Goal: Information Seeking & Learning: Learn about a topic

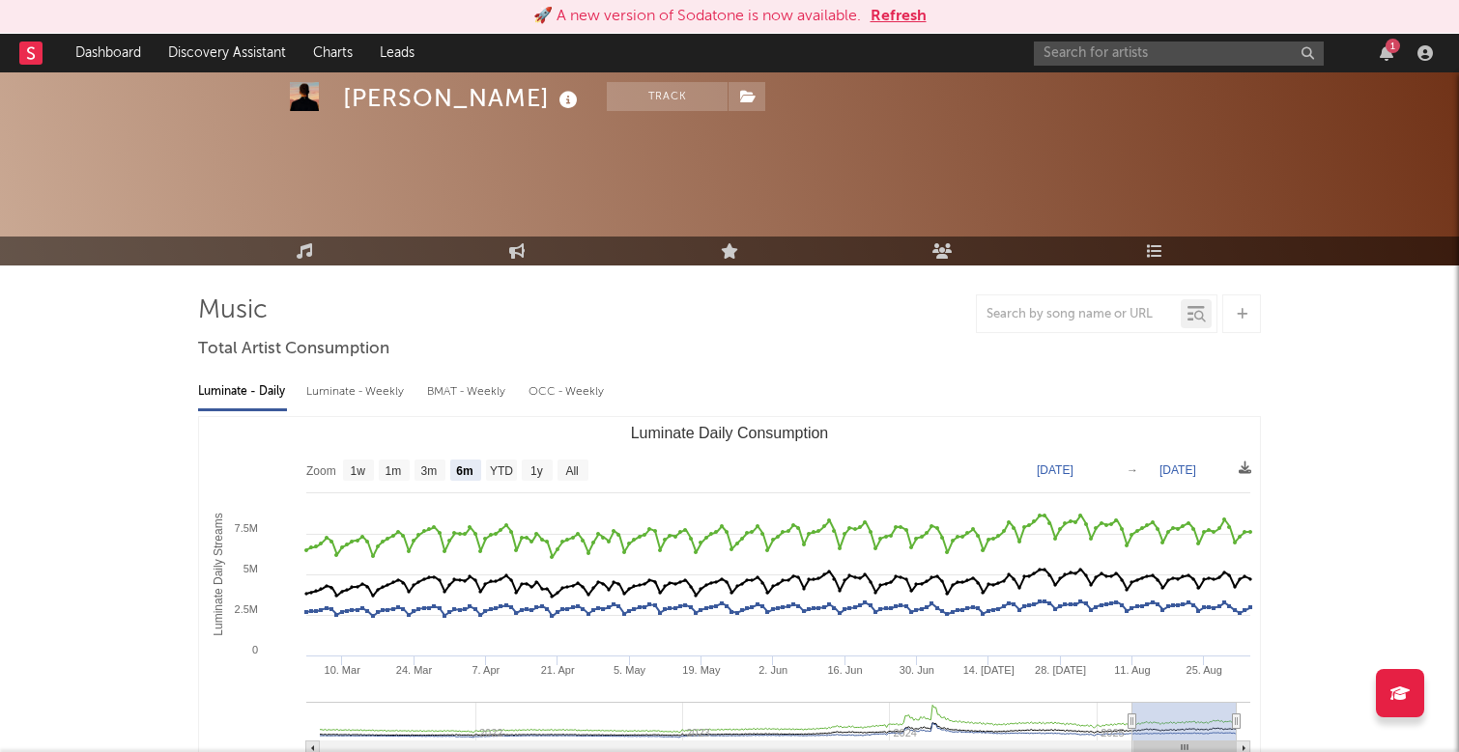
select select "6m"
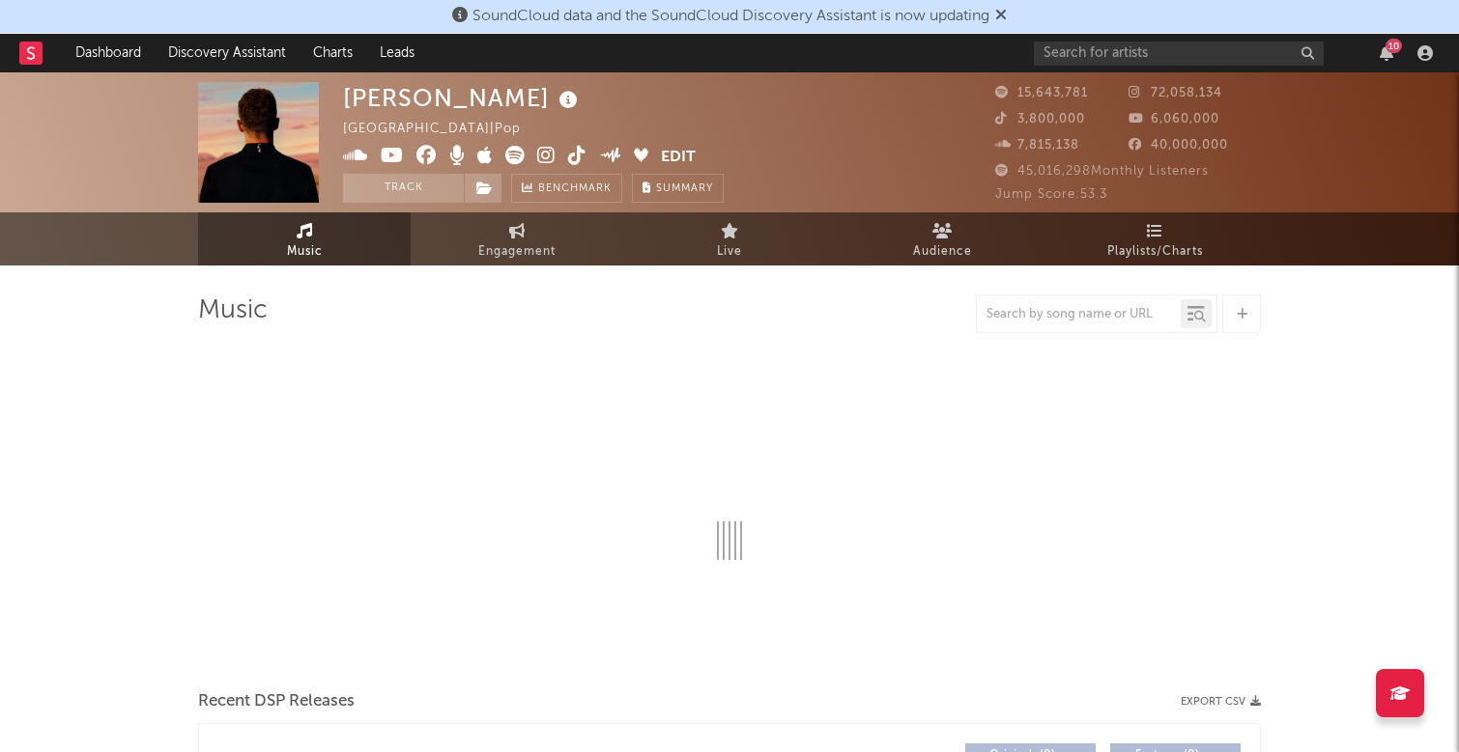
select select "6m"
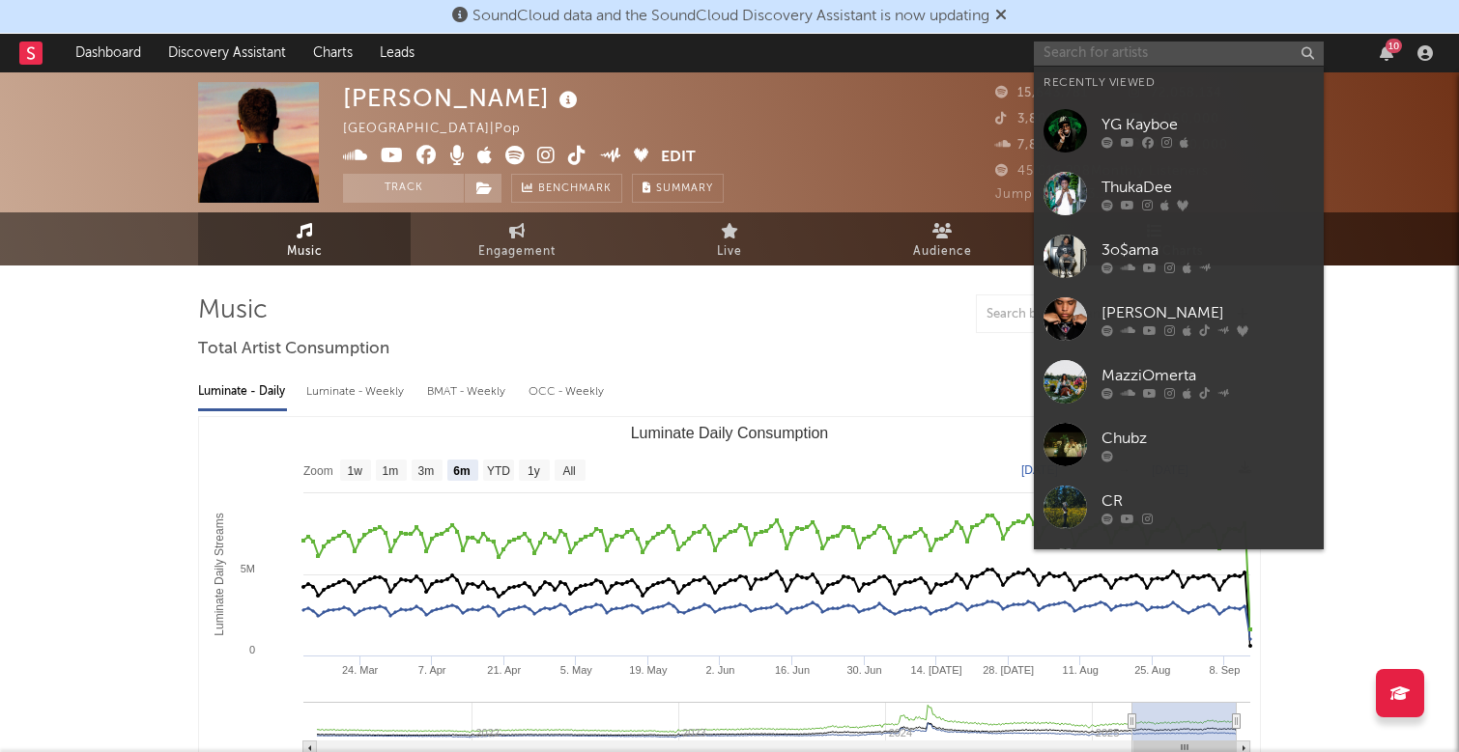
click at [1172, 57] on input "text" at bounding box center [1179, 54] width 290 height 24
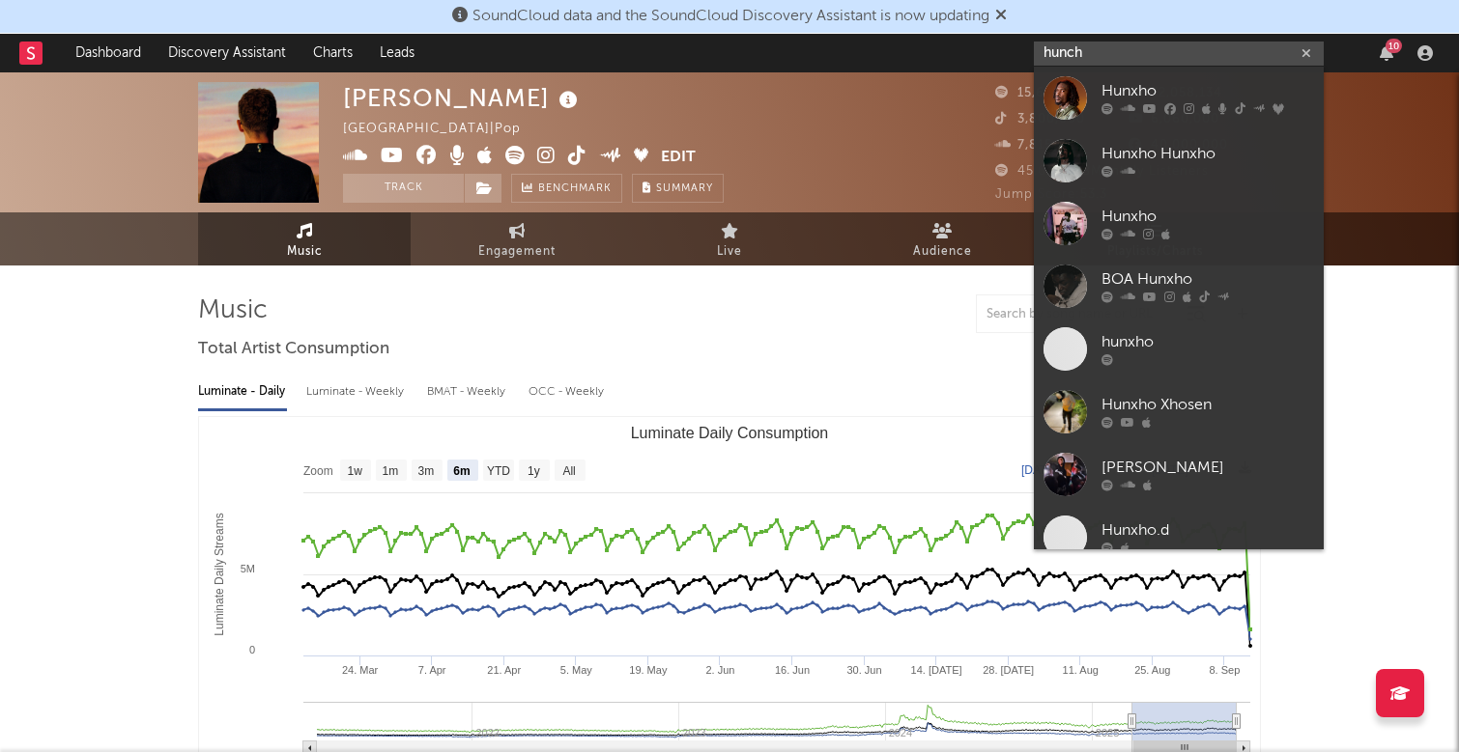
type input "hunch"
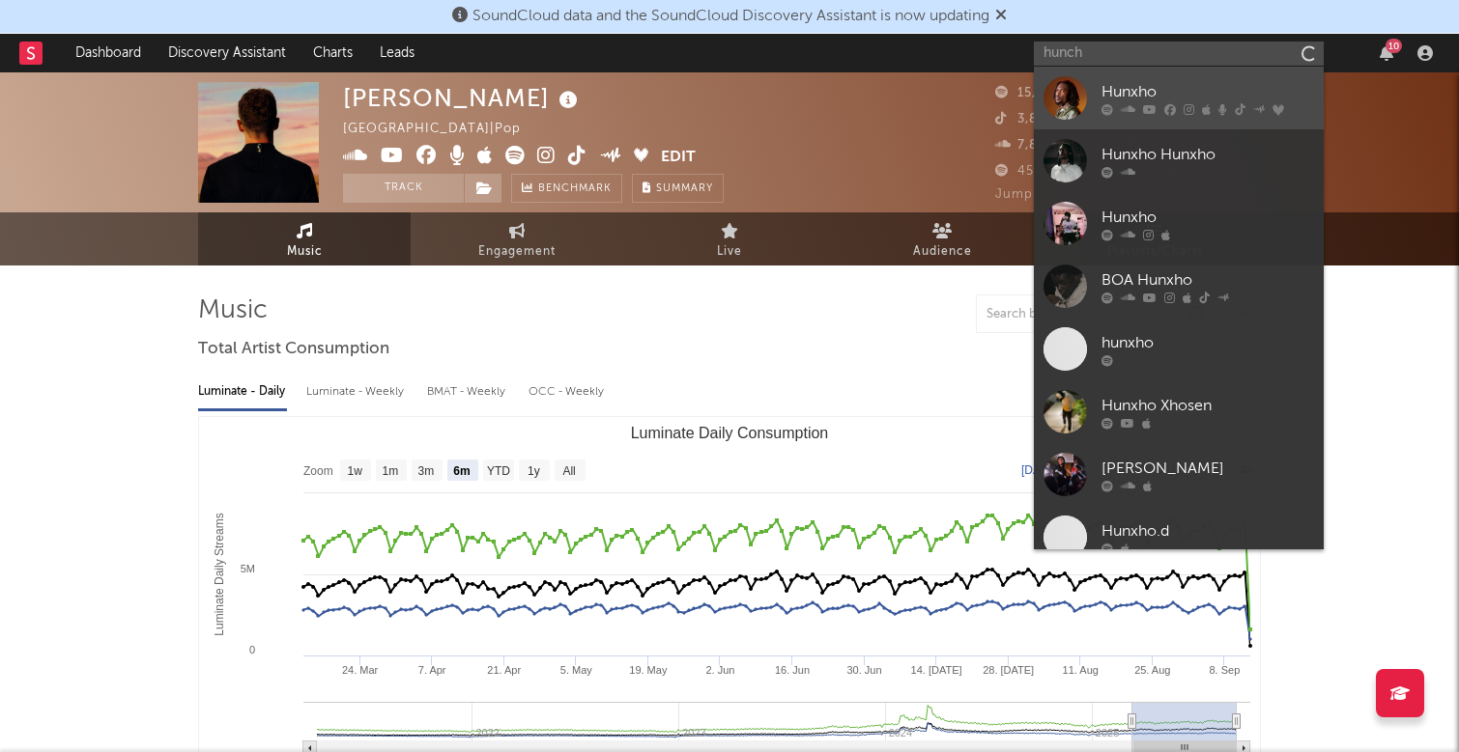
drag, startPoint x: 1172, startPoint y: 57, endPoint x: 1193, endPoint y: 80, distance: 31.4
click at [1193, 80] on div "Hunxho" at bounding box center [1207, 91] width 213 height 23
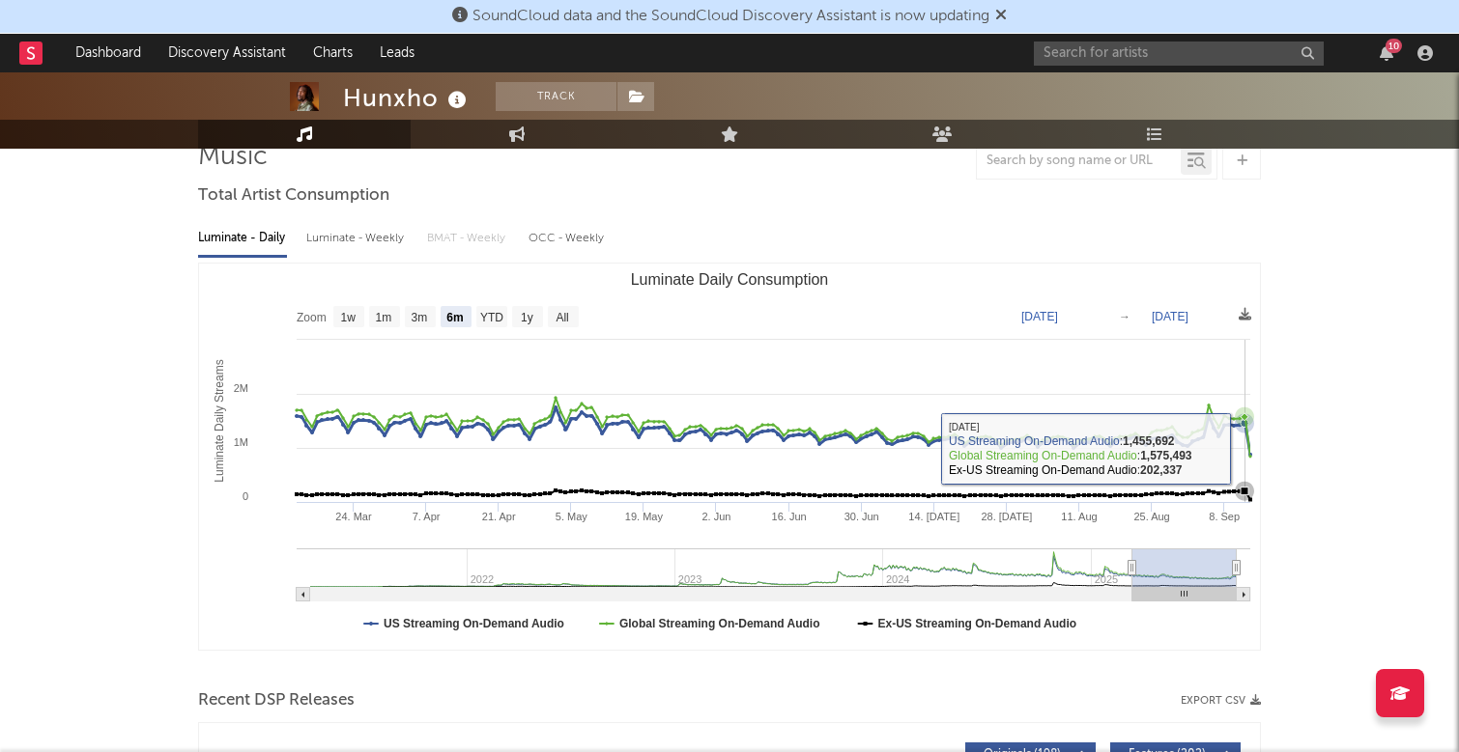
scroll to position [156, 0]
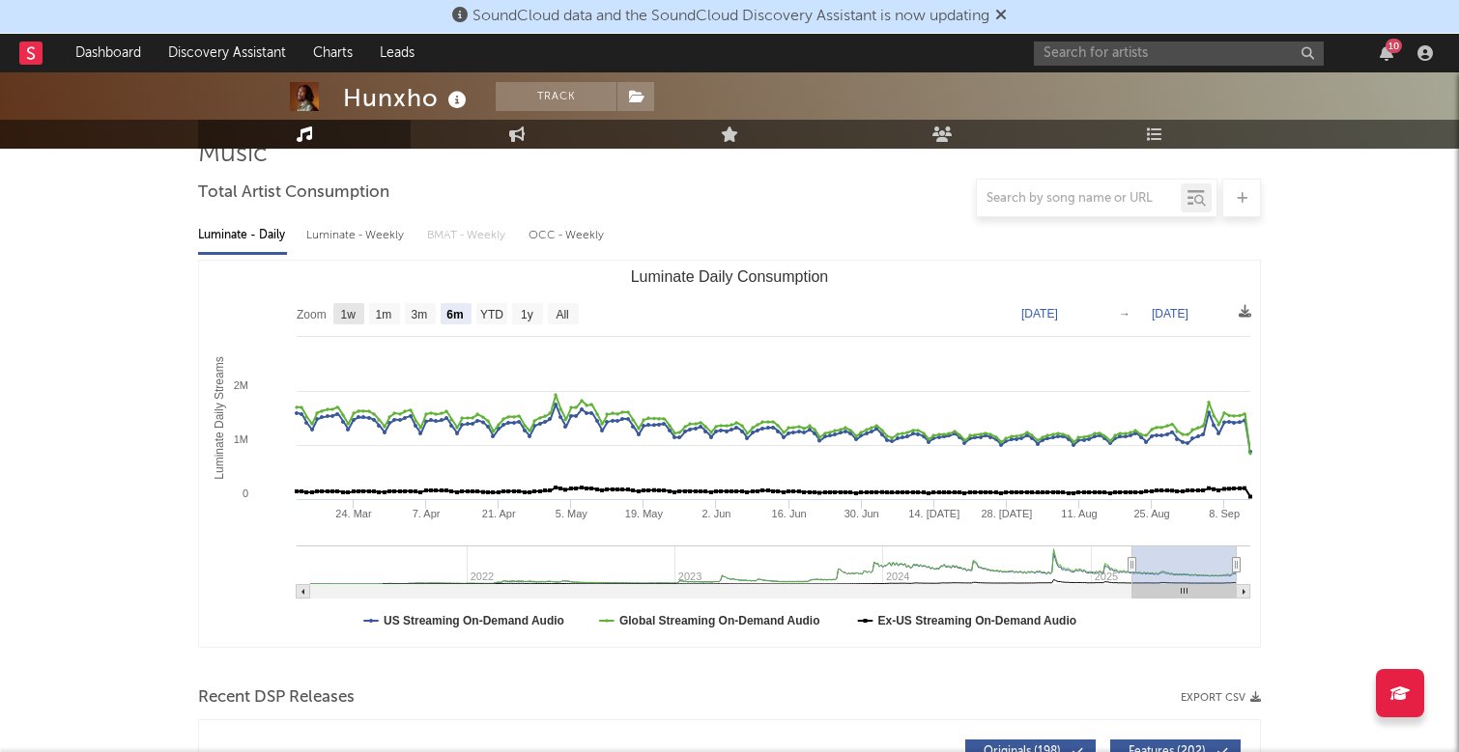
click at [348, 311] on text "1w" at bounding box center [348, 315] width 15 height 14
select select "1w"
type input "[DATE]"
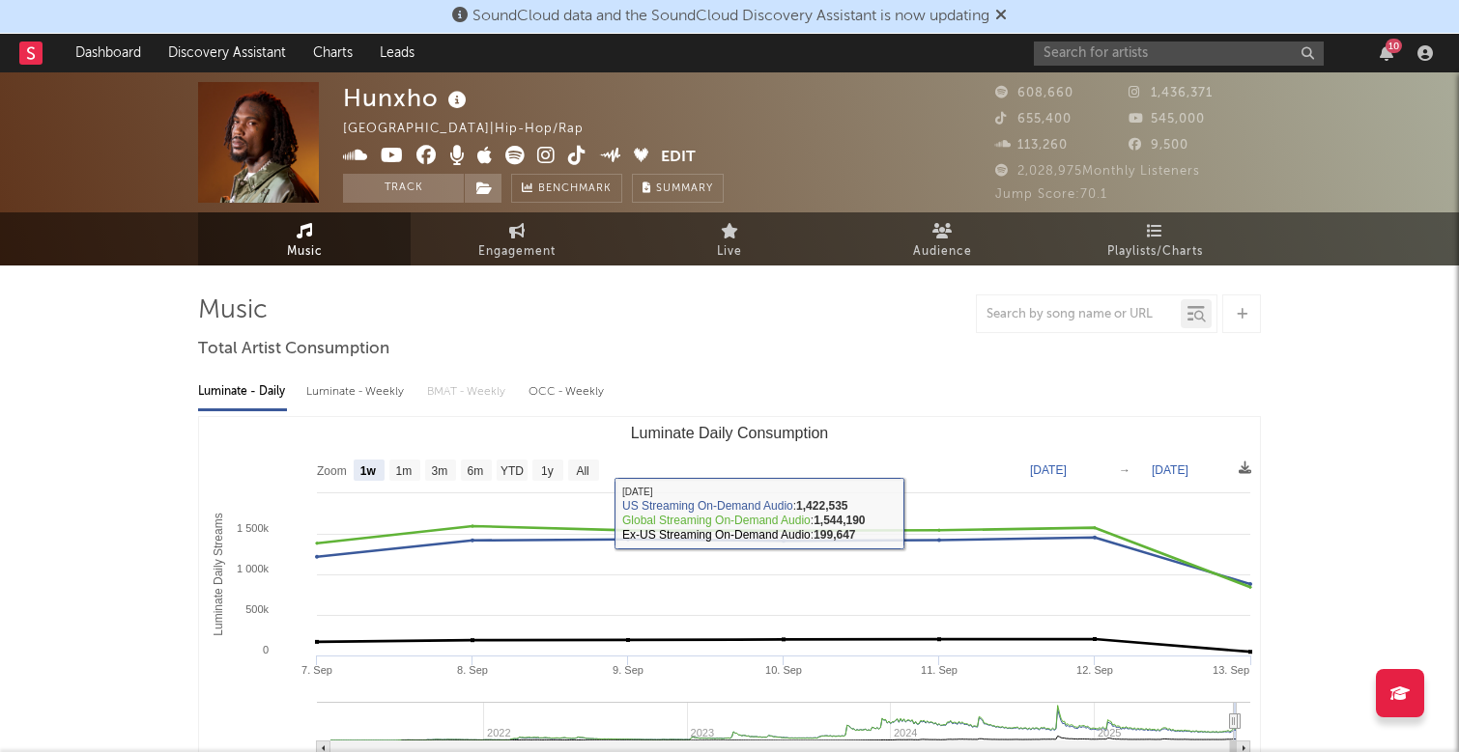
scroll to position [0, 0]
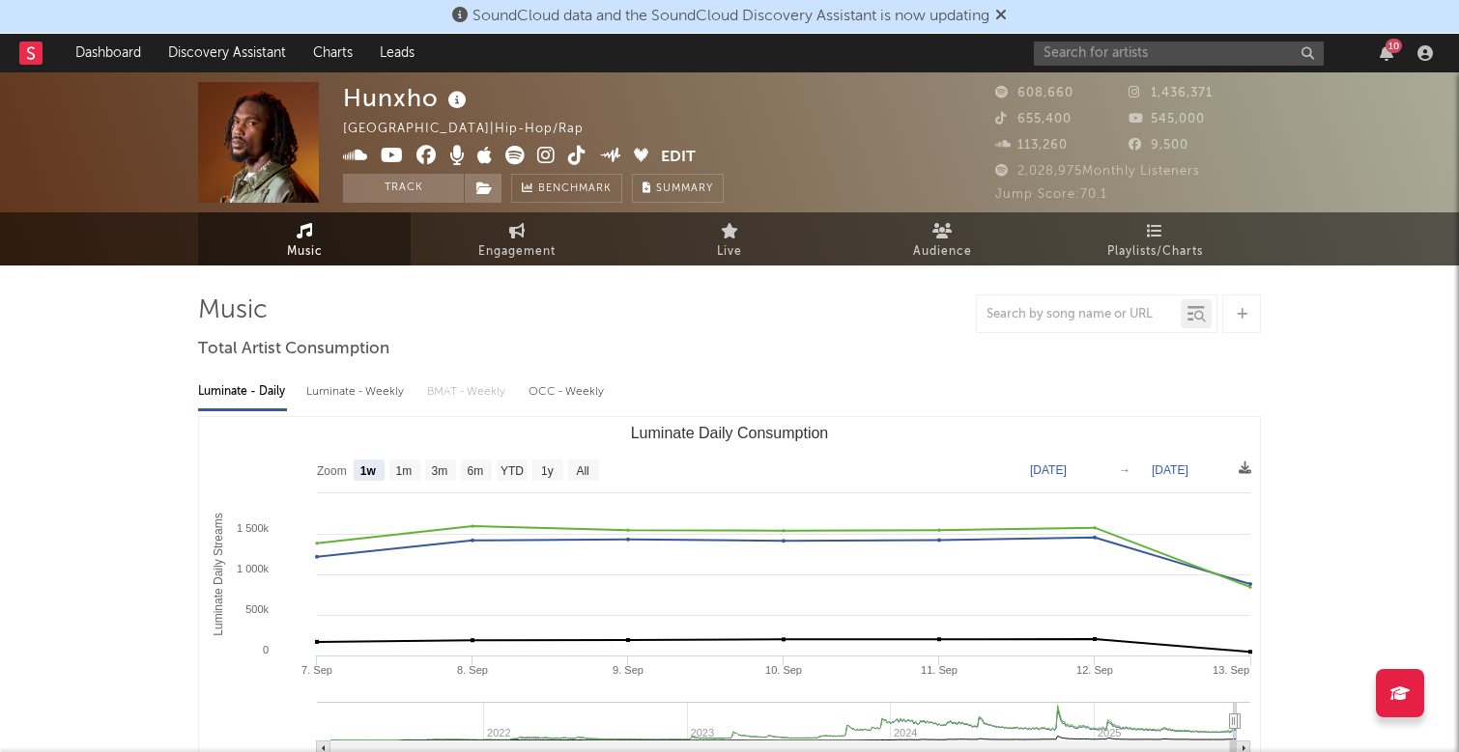
click at [1387, 45] on div "10" at bounding box center [1393, 46] width 16 height 14
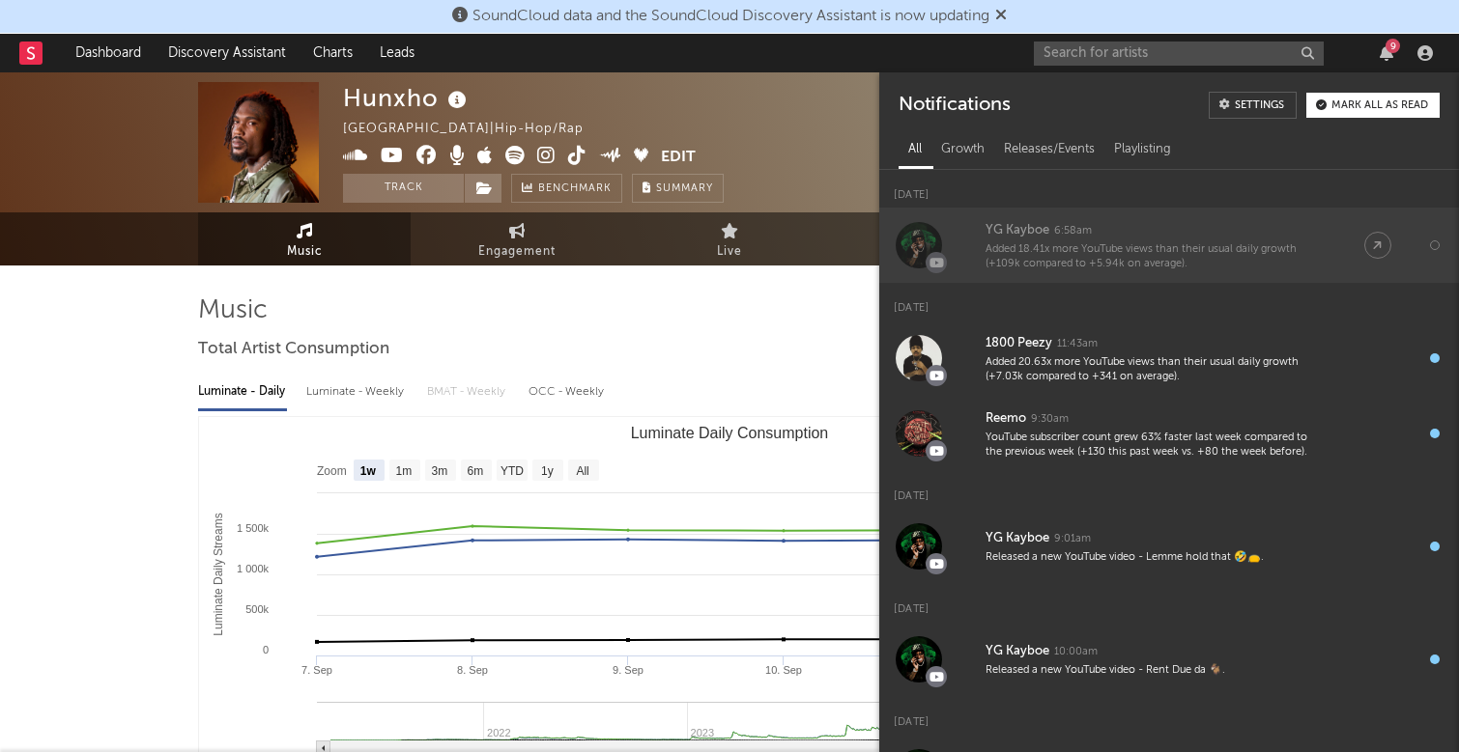
click at [1202, 260] on div "Added 18.41x more YouTube views than their usual daily growth (+109k compared t…" at bounding box center [1155, 257] width 340 height 30
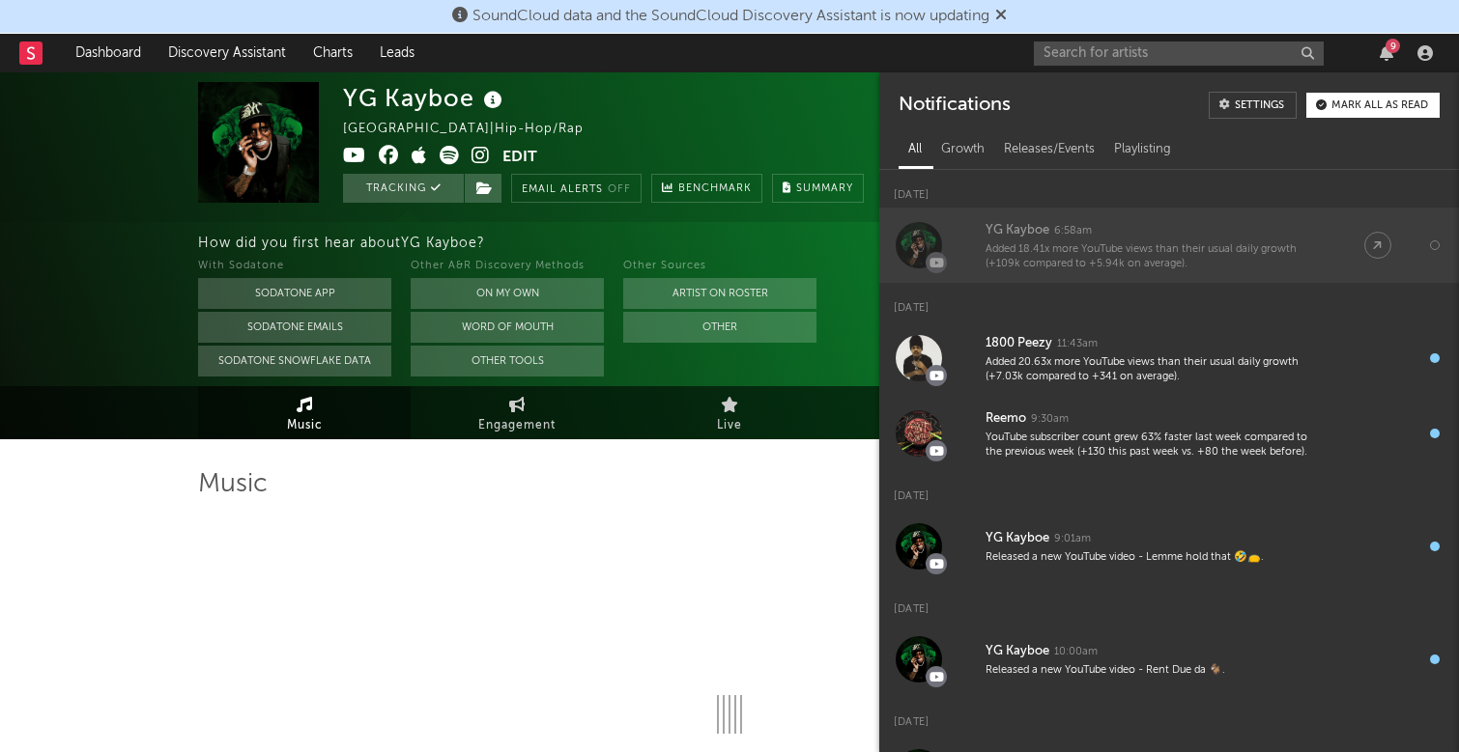
select select "6m"
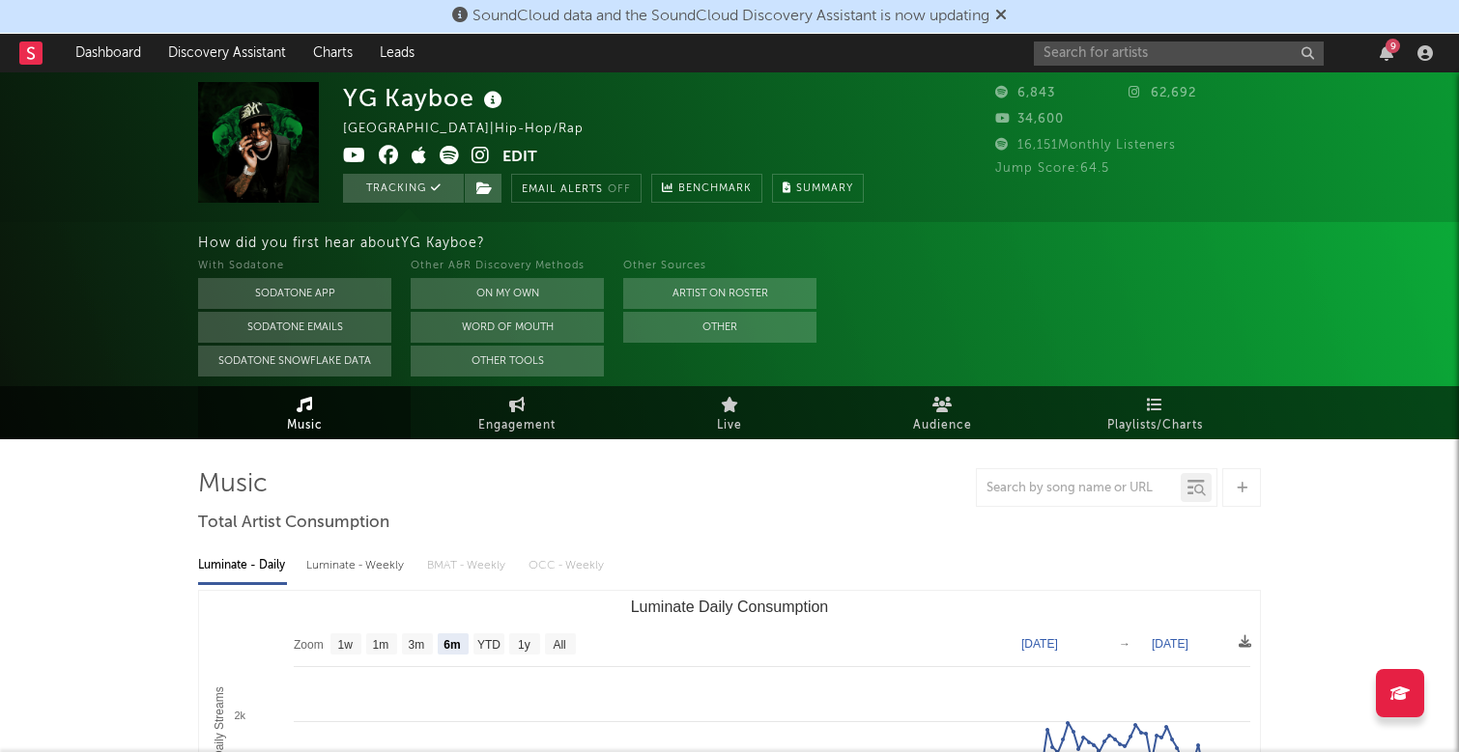
click at [787, 488] on div at bounding box center [729, 487] width 1063 height 39
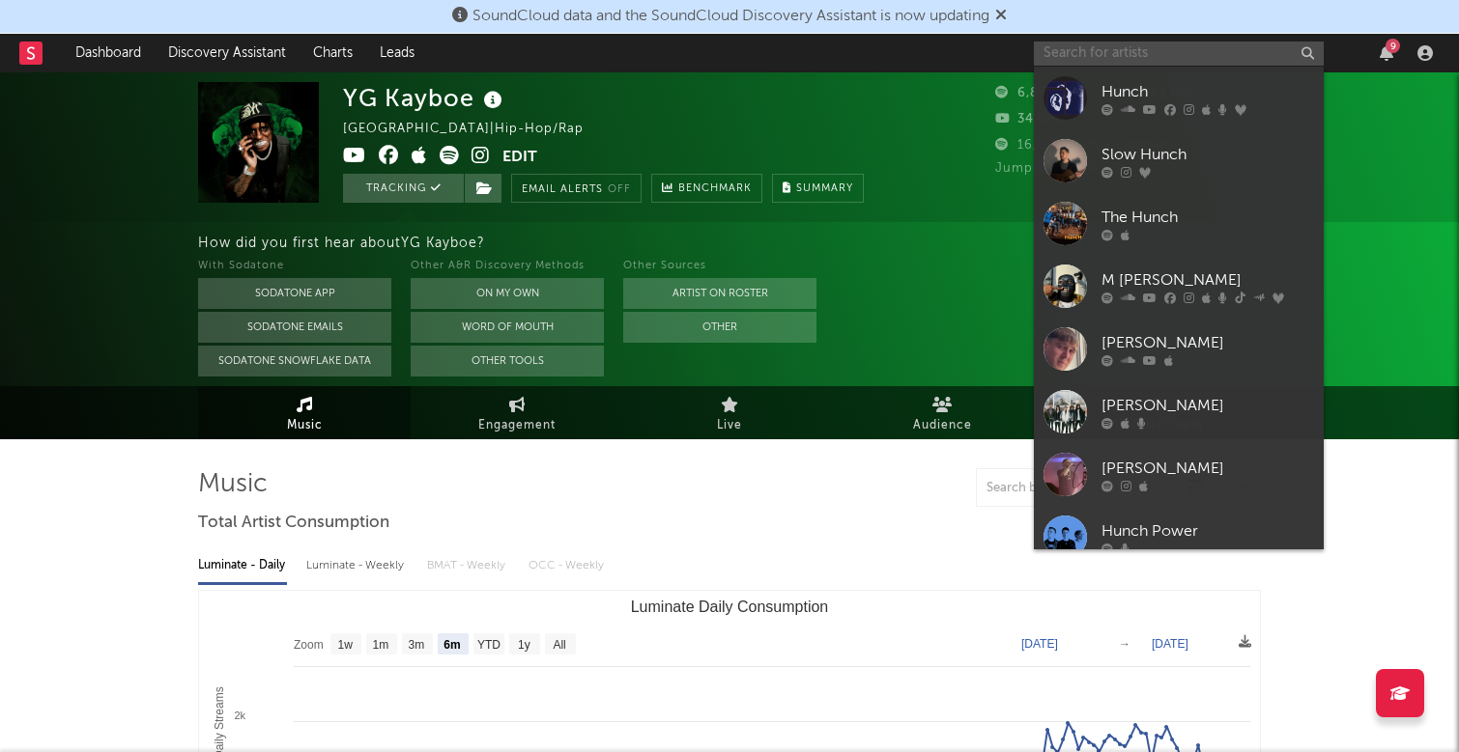
click at [1156, 61] on input "text" at bounding box center [1179, 54] width 290 height 24
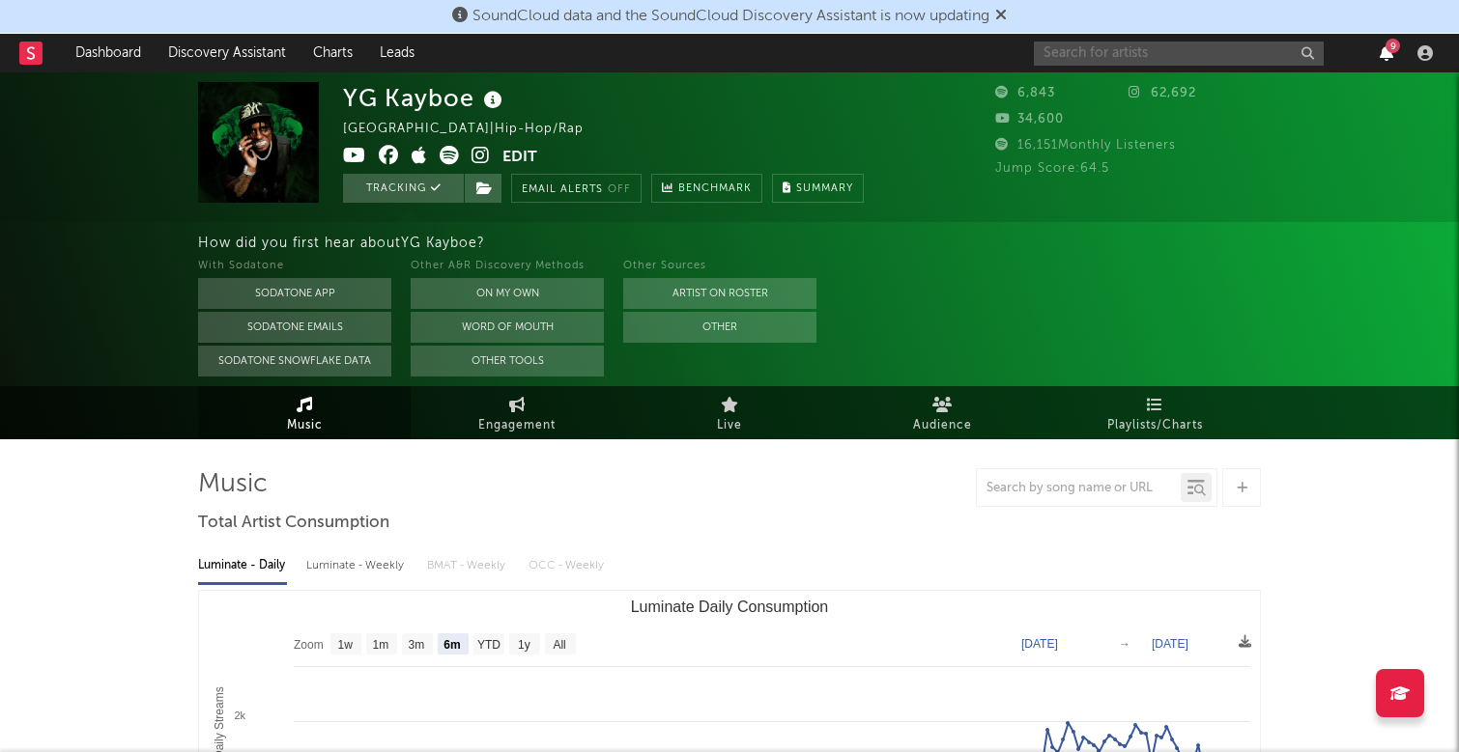
click at [1381, 54] on icon "button" at bounding box center [1386, 52] width 14 height 15
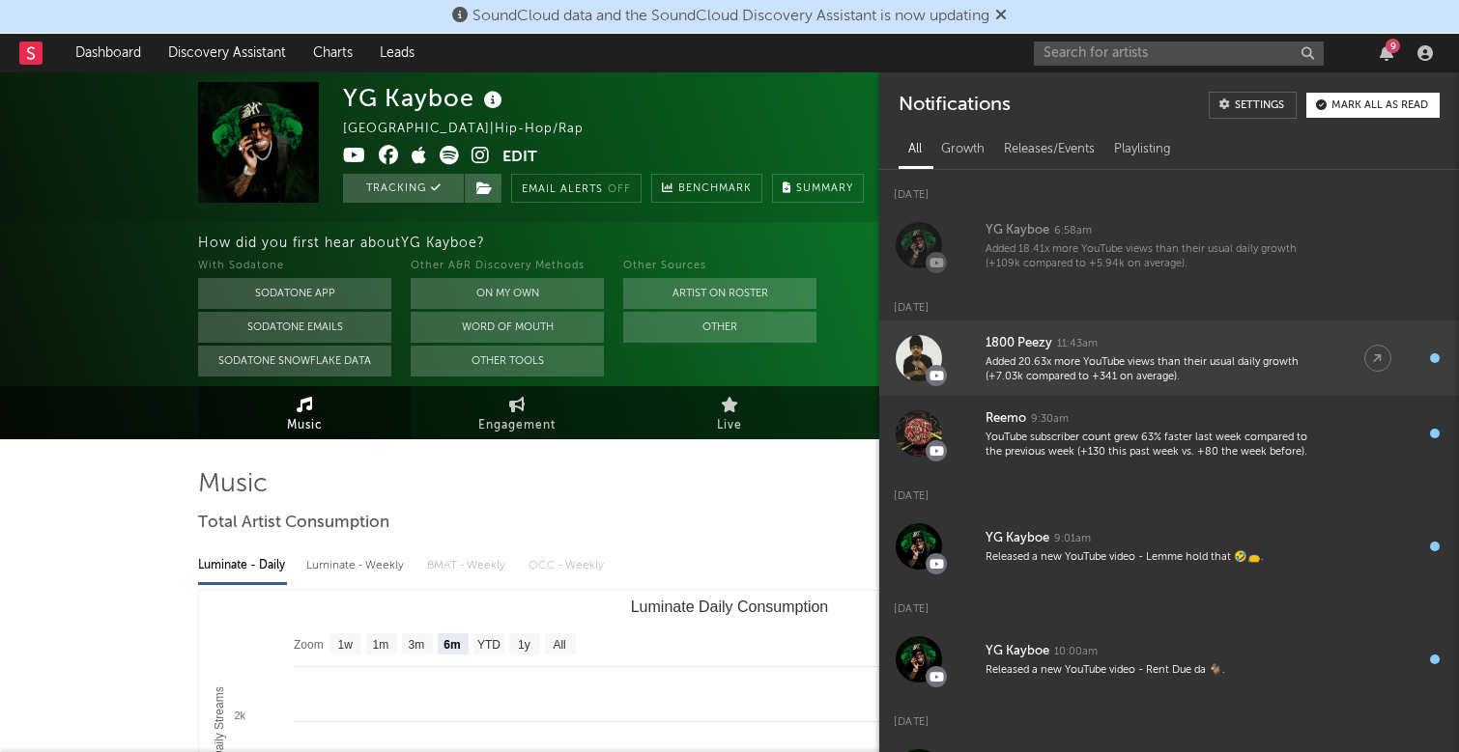
click at [1161, 349] on div "1800 Peezy 11:43am" at bounding box center [1155, 343] width 340 height 23
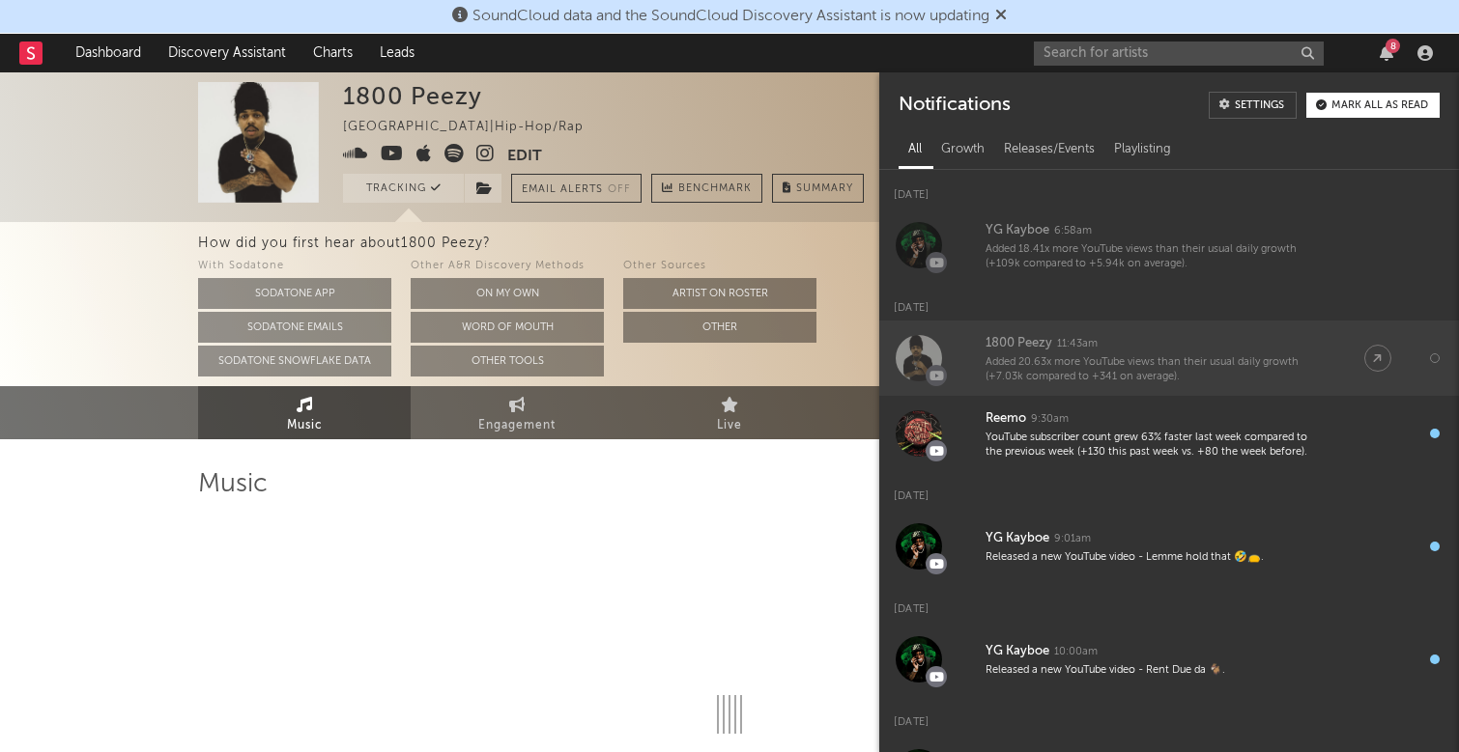
select select "1w"
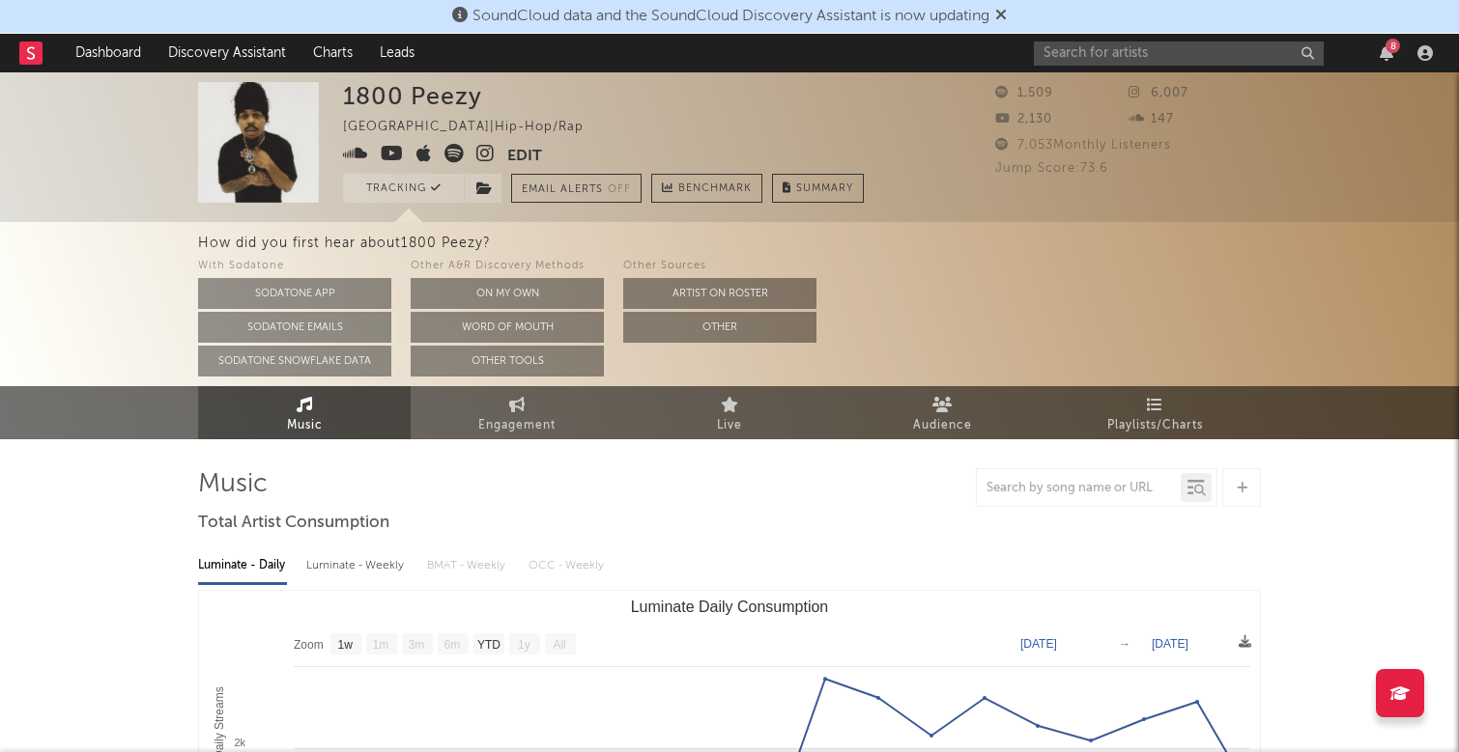
click at [1382, 38] on div "8" at bounding box center [1237, 53] width 406 height 39
click at [1386, 52] on icon "button" at bounding box center [1386, 52] width 14 height 15
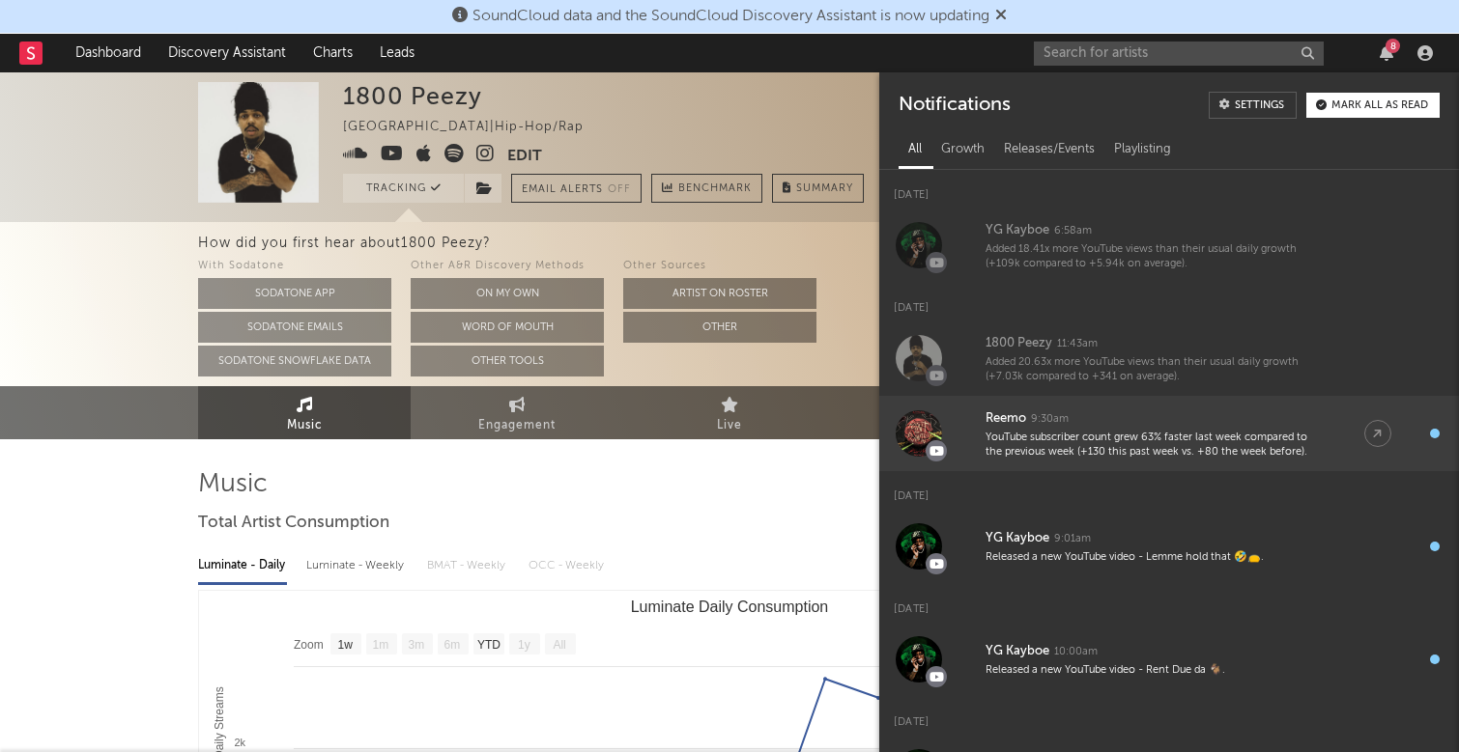
click at [1088, 435] on div "YouTube subscriber count grew 63% faster last week compared to the previous wee…" at bounding box center [1155, 446] width 340 height 30
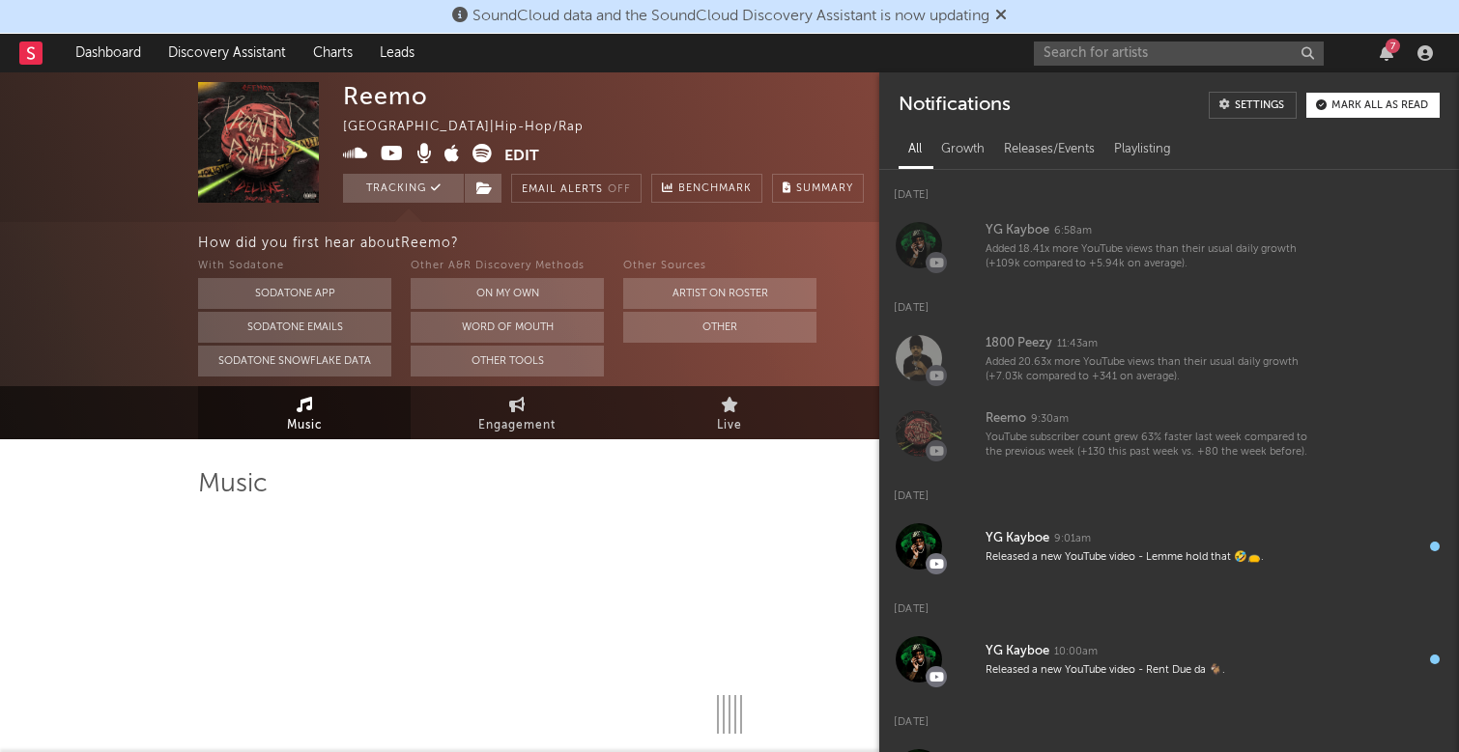
select select "6m"
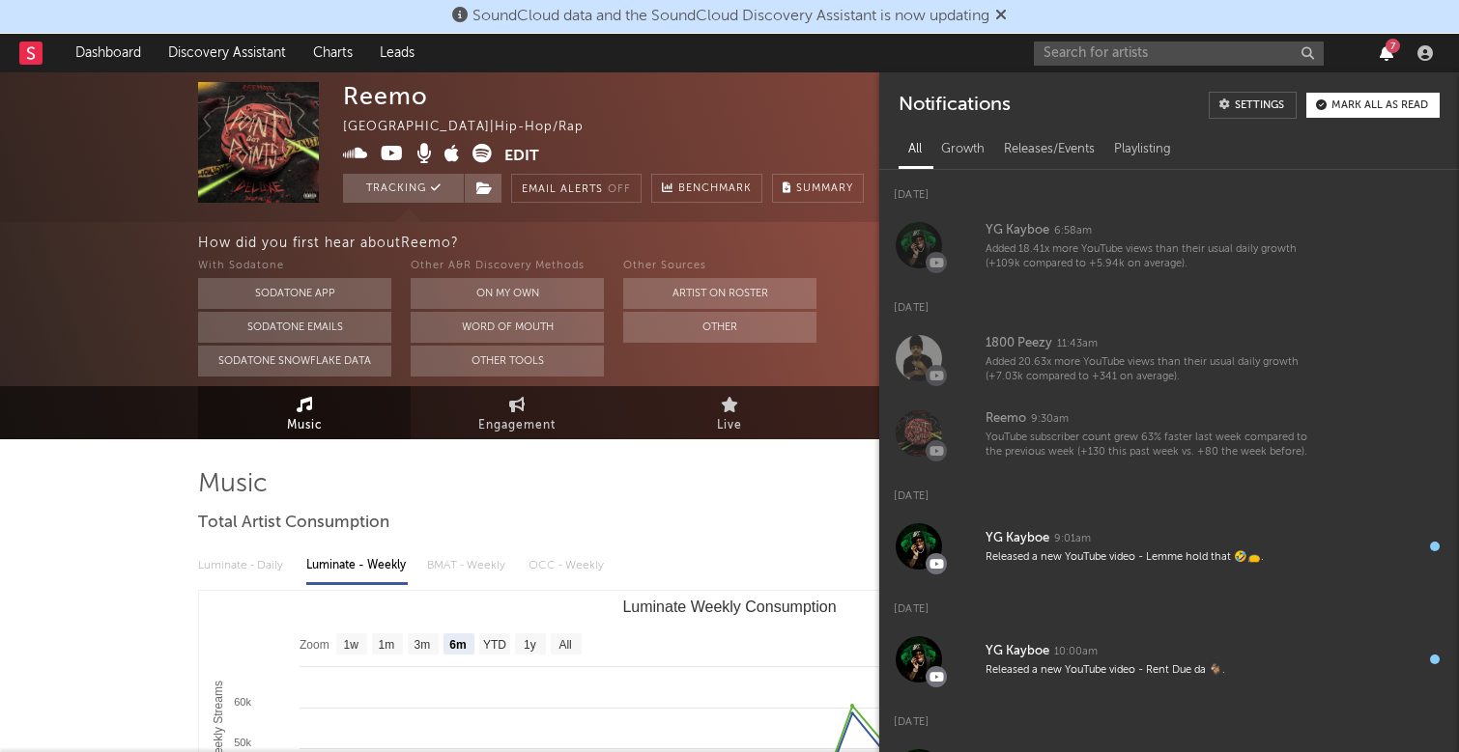
click at [1384, 54] on icon "button" at bounding box center [1386, 52] width 14 height 15
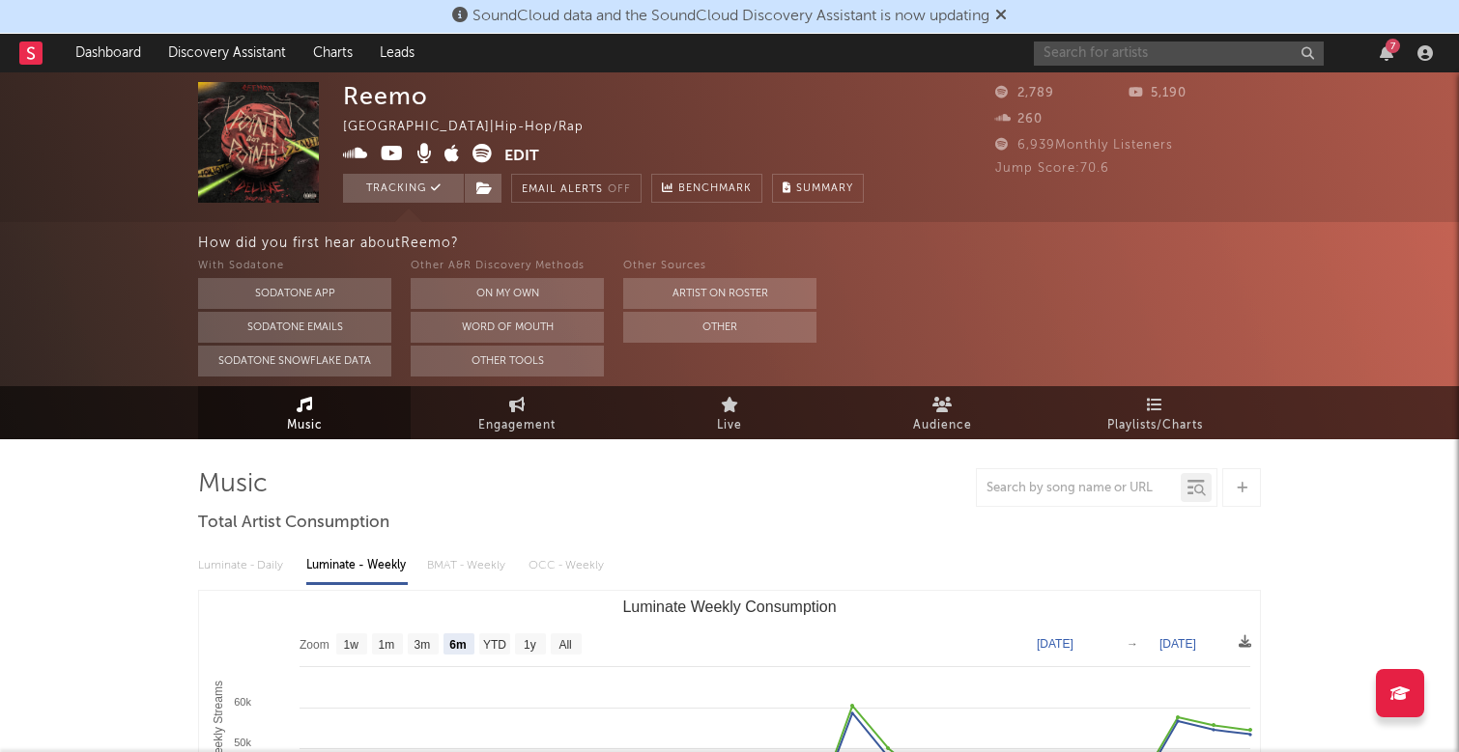
click at [1228, 57] on input "text" at bounding box center [1179, 54] width 290 height 24
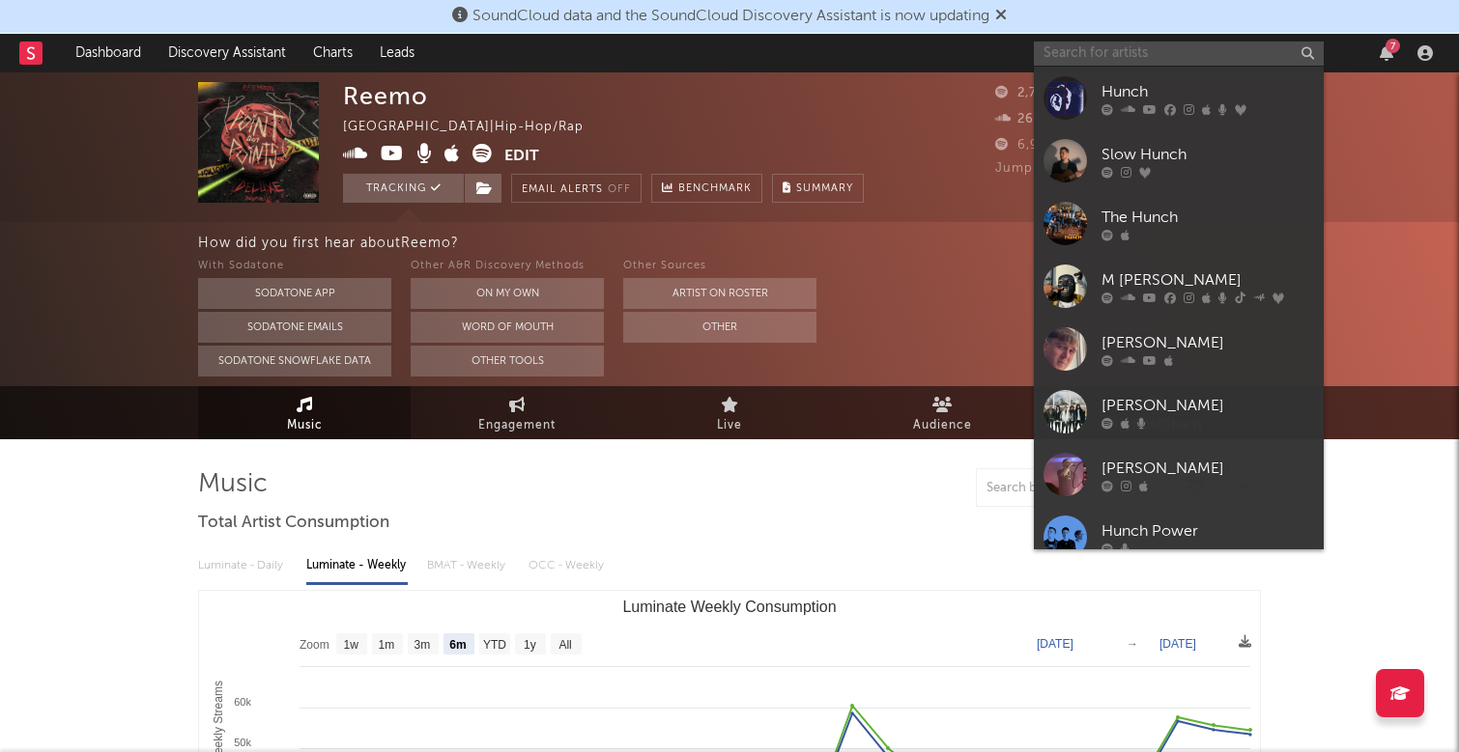
type input "l"
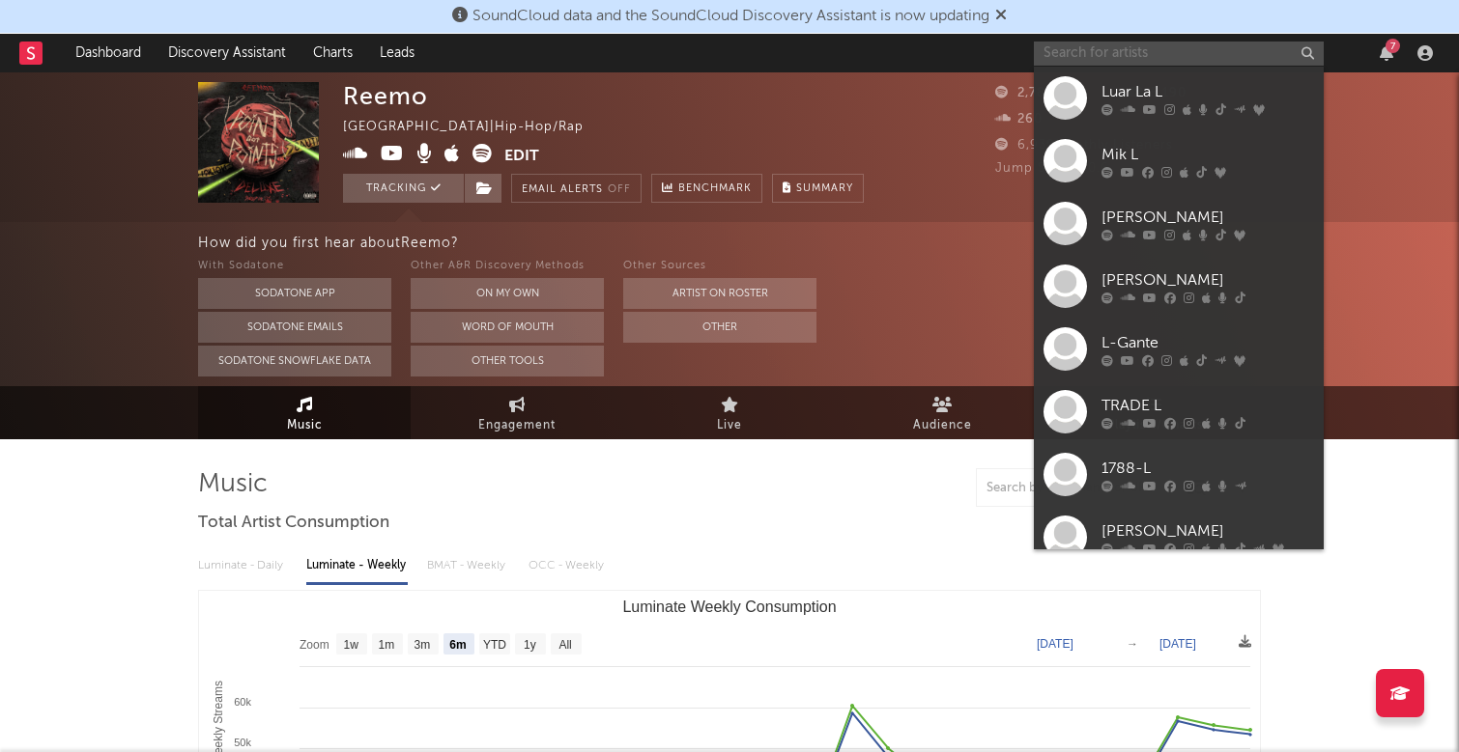
type input "p"
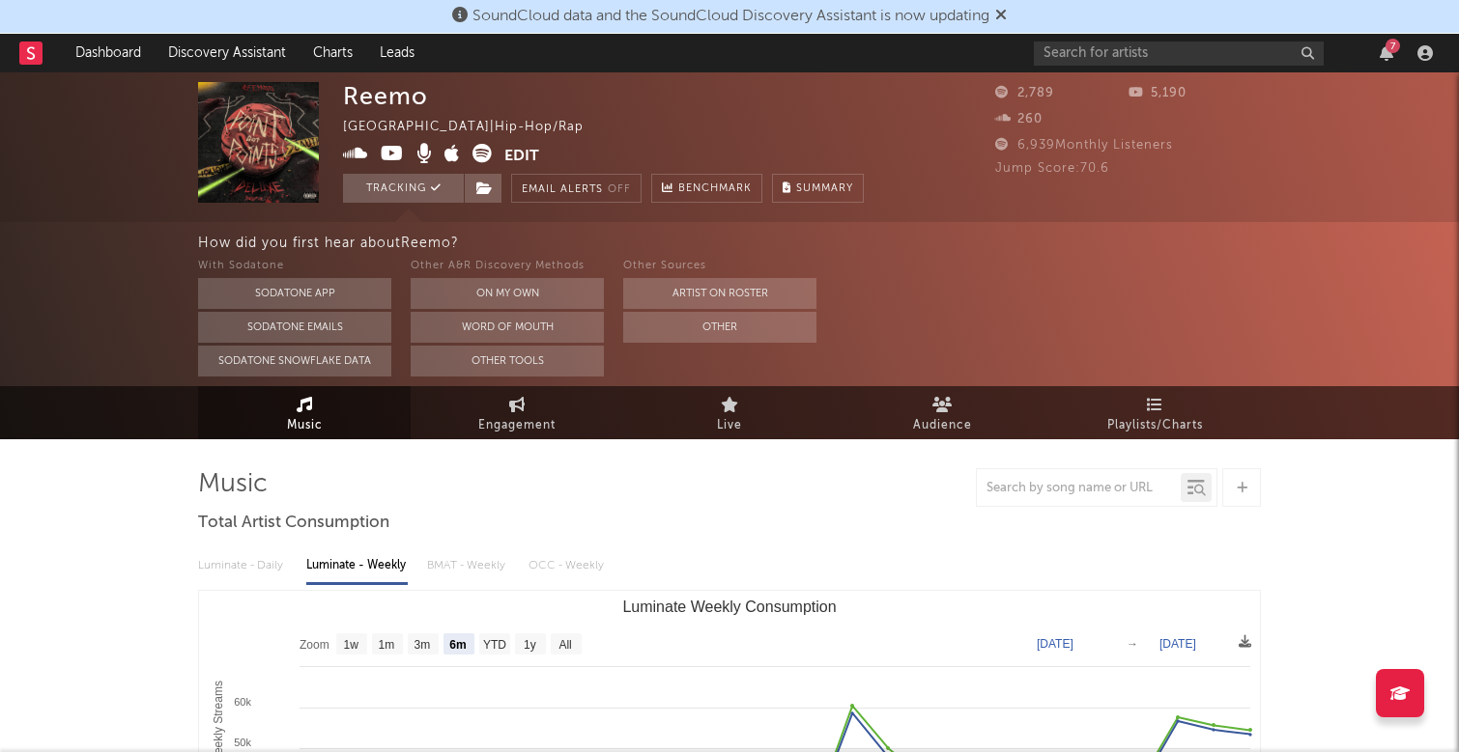
click at [1007, 10] on icon at bounding box center [1001, 14] width 12 height 15
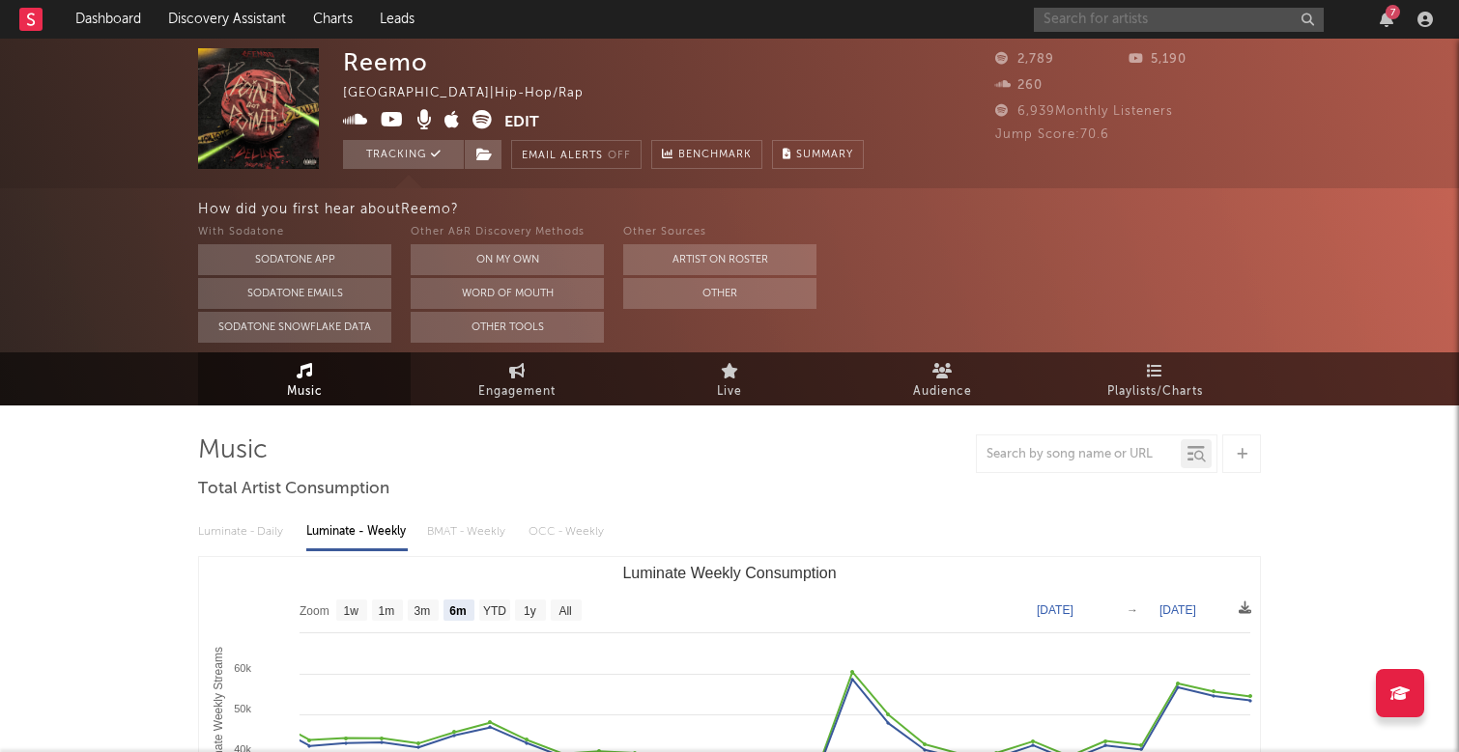
click at [1091, 26] on input "text" at bounding box center [1179, 20] width 290 height 24
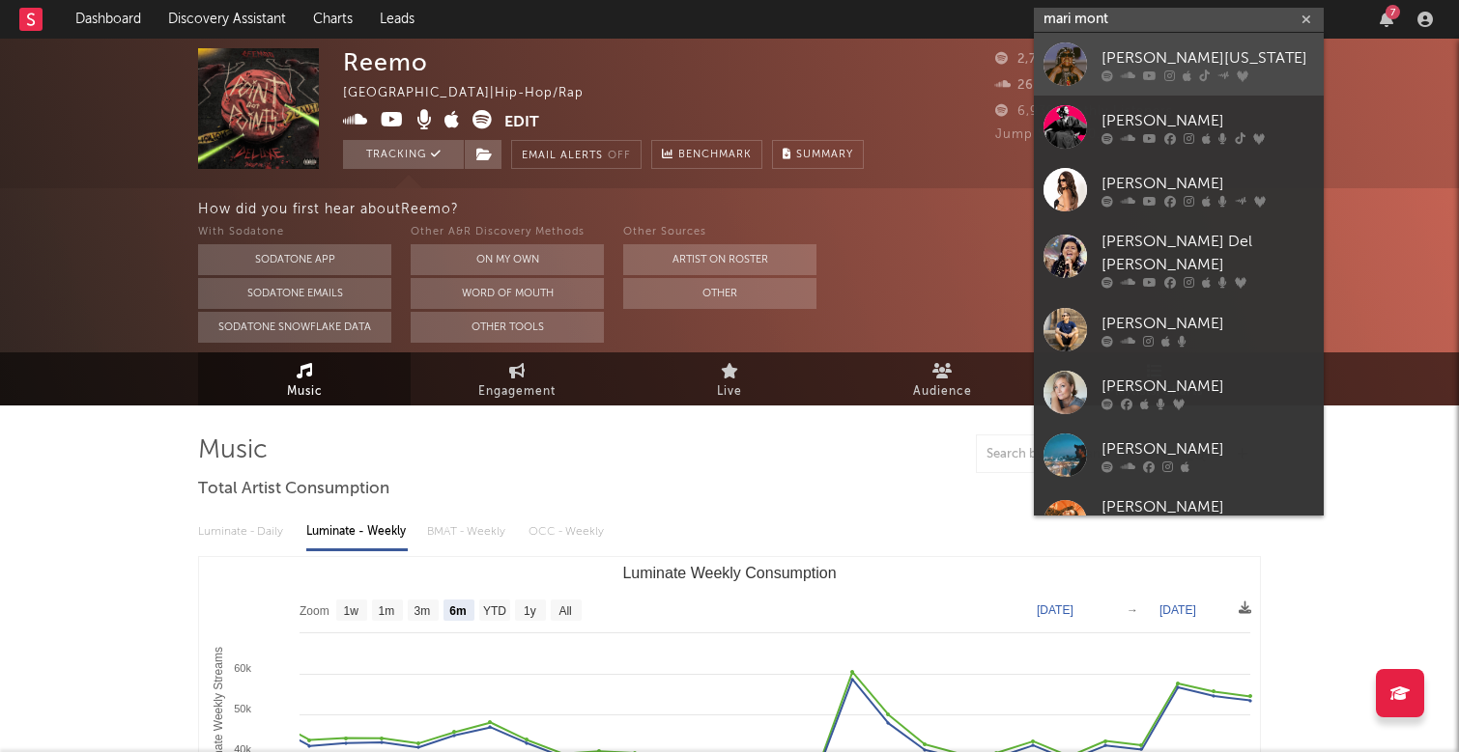
type input "mari mont"
click at [1149, 62] on div "[PERSON_NAME][US_STATE]" at bounding box center [1207, 57] width 213 height 23
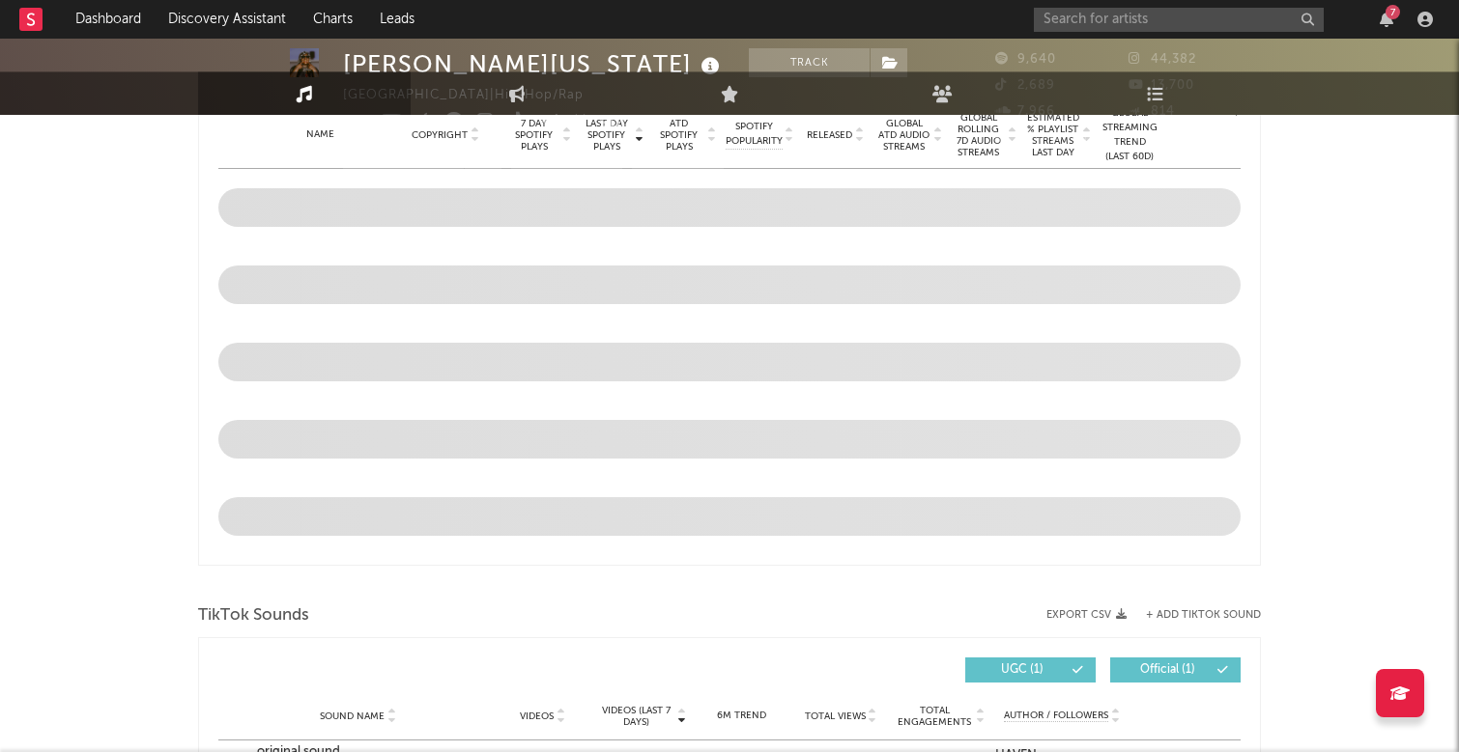
select select "6m"
